Goal: Information Seeking & Learning: Learn about a topic

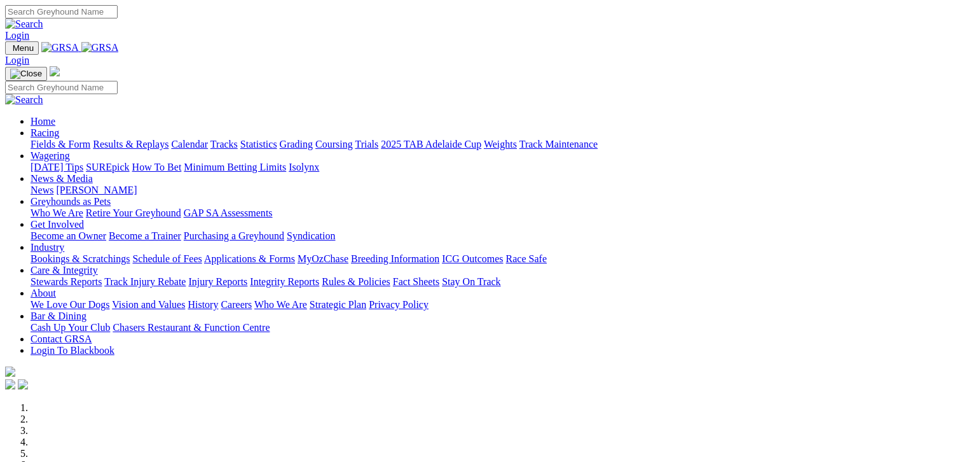
click at [59, 127] on link "Racing" at bounding box center [45, 132] width 29 height 11
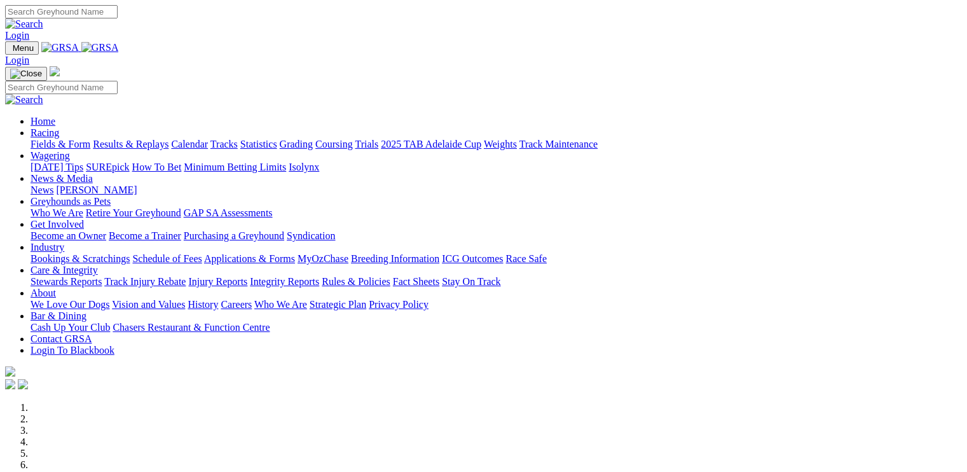
click at [59, 127] on link "Racing" at bounding box center [45, 132] width 29 height 11
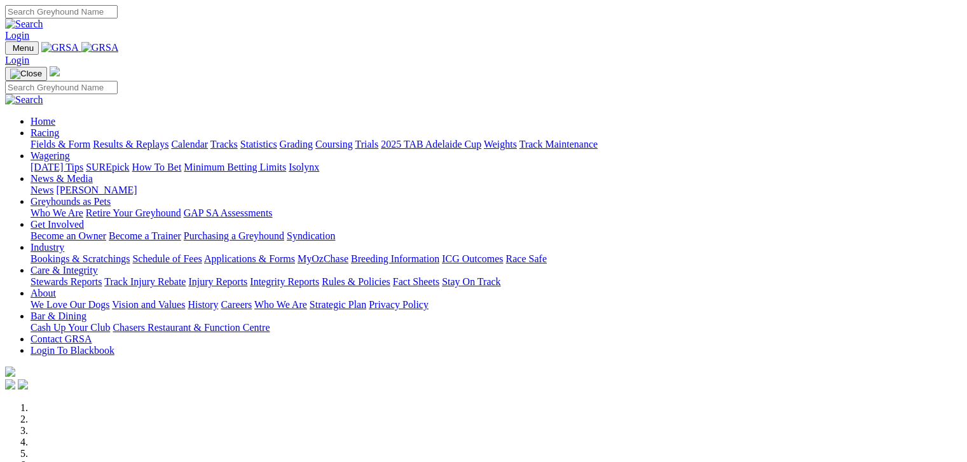
click at [71, 139] on link "Fields & Form" at bounding box center [61, 144] width 60 height 11
click at [62, 139] on link "Fields & Form" at bounding box center [61, 144] width 60 height 11
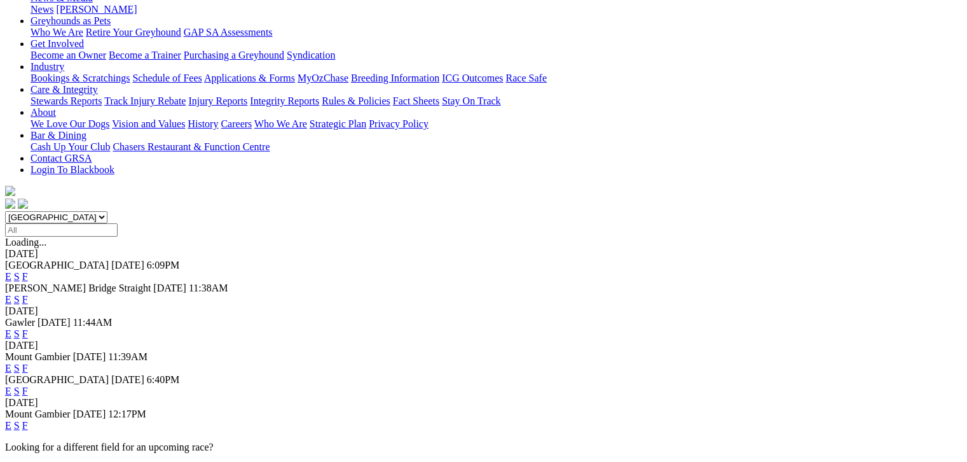
scroll to position [206, 0]
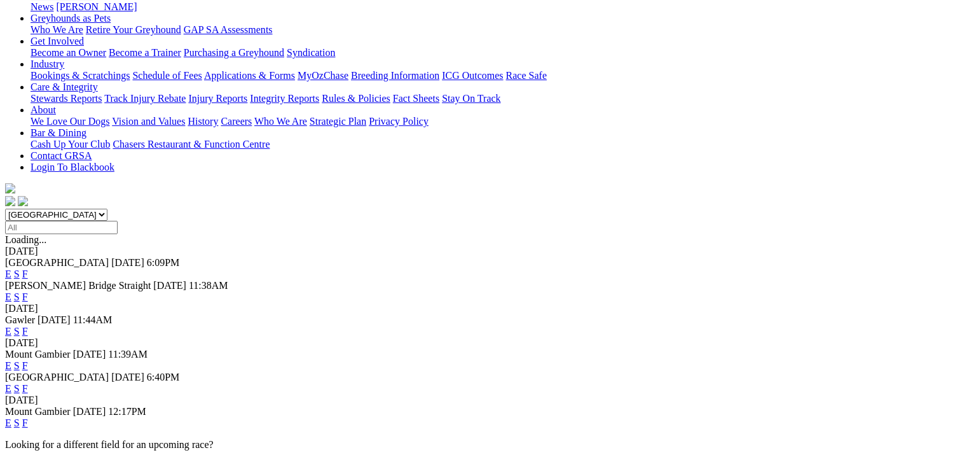
click at [28, 417] on link "F" at bounding box center [25, 422] width 6 height 11
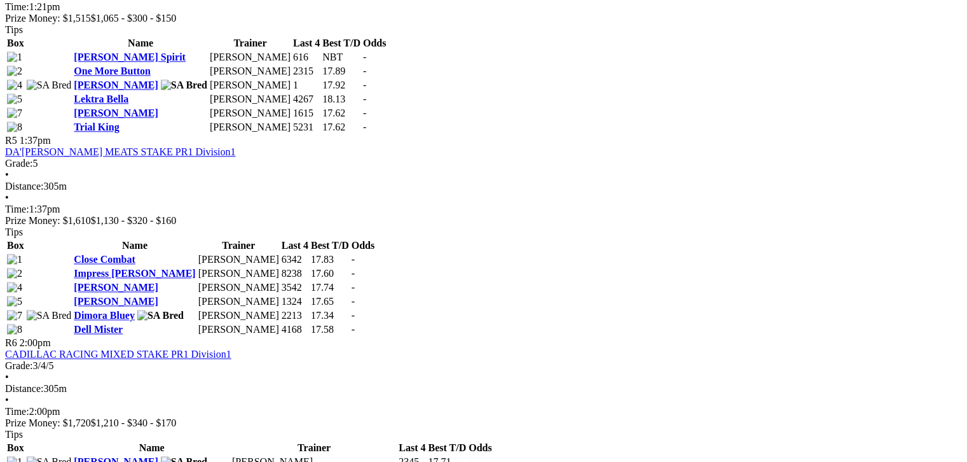
scroll to position [1271, 0]
